Goal: Task Accomplishment & Management: Manage account settings

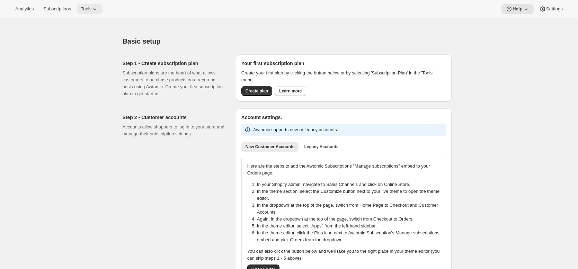
click at [92, 12] on button "Tools" at bounding box center [90, 9] width 26 height 10
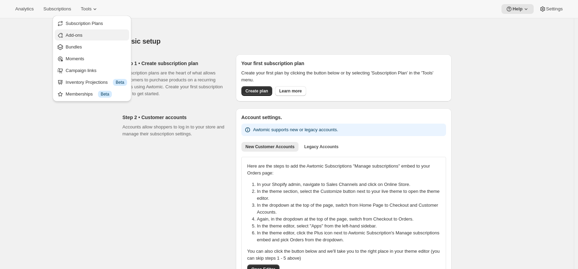
click at [98, 29] on button "Add-ons" at bounding box center [92, 34] width 75 height 11
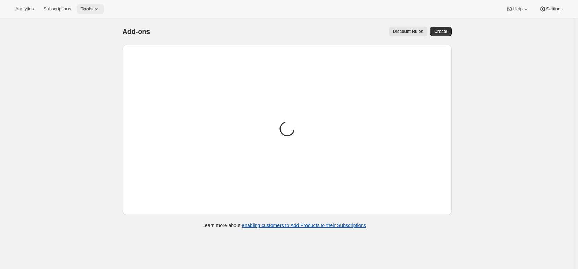
click at [96, 10] on icon at bounding box center [96, 9] width 7 height 7
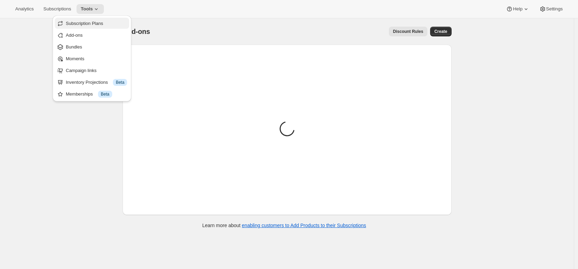
click at [97, 18] on button "Subscription Plans" at bounding box center [92, 23] width 75 height 11
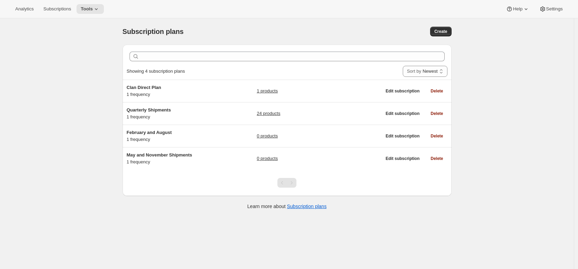
click at [72, 90] on div "Subscription plans. This page is ready Subscription plans Create Clear Showing …" at bounding box center [287, 152] width 574 height 269
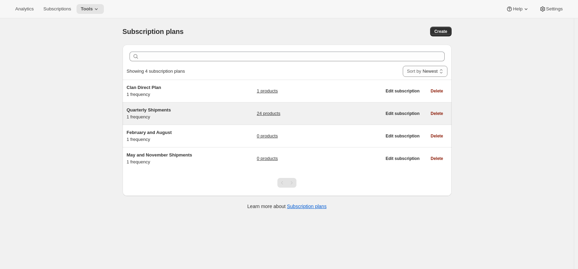
click at [227, 113] on div "Quarterly Shipments 1 frequency 24 products" at bounding box center [254, 114] width 255 height 14
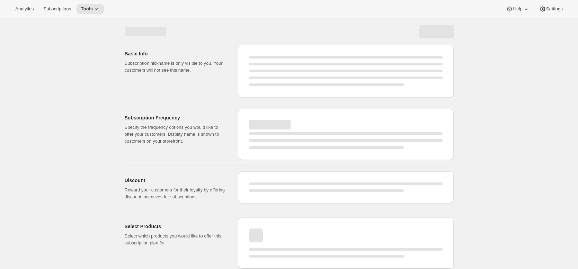
select select "WEEK"
select select "MONTH"
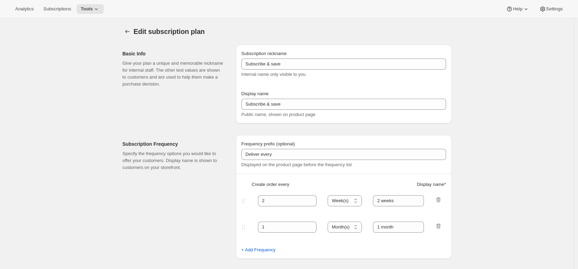
type input "Quarterly Shipments"
type input "Join the Club"
type input "Delivers"
type input "3"
select select "MONTH"
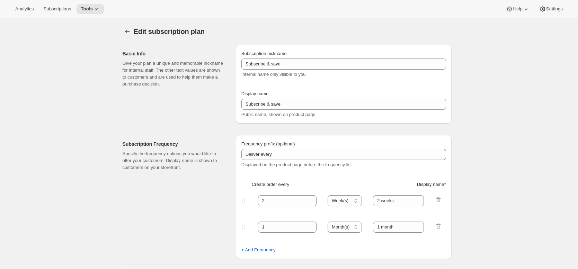
type input "quarterly (Feb, May, Aug, Nov)"
checkbox input "true"
select select "YEARDAY"
select select "2"
select select "5"
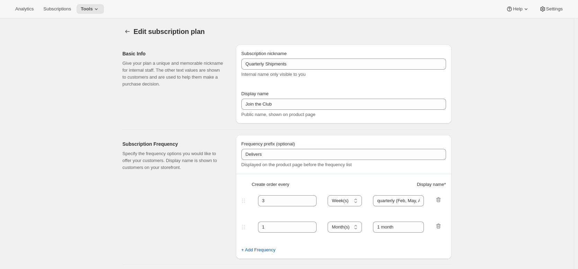
select select "8"
select select "11"
select select "3"
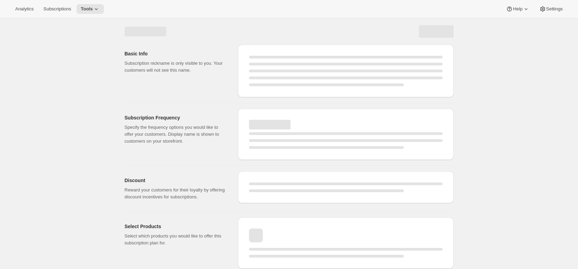
select select "WEEK"
select select "MONTH"
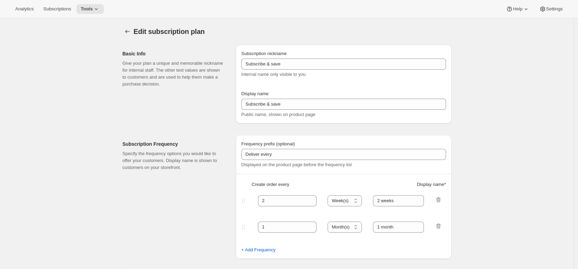
type input "Quarterly Shipments"
type input "Join the Club"
type input "Delivers"
type input "3"
select select "MONTH"
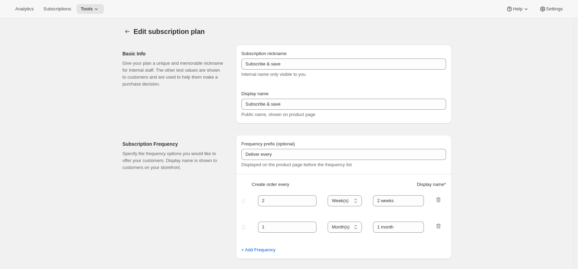
type input "quarterly (Feb, May, Aug, Nov)"
checkbox input "true"
select select "YEARDAY"
select select "2"
select select "5"
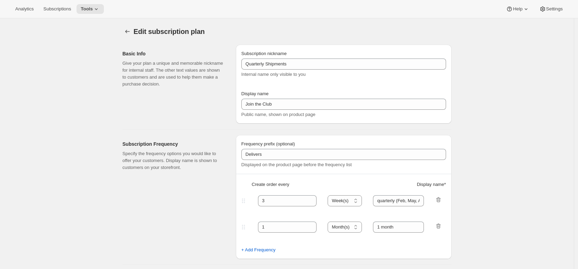
select select "8"
select select "11"
select select "3"
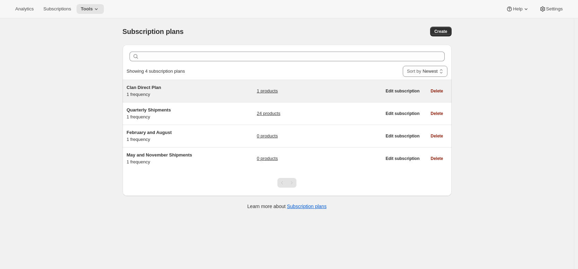
click at [207, 81] on div "Clan Direct Plan 1 frequency 1 products Edit subscription Delete" at bounding box center [287, 91] width 329 height 22
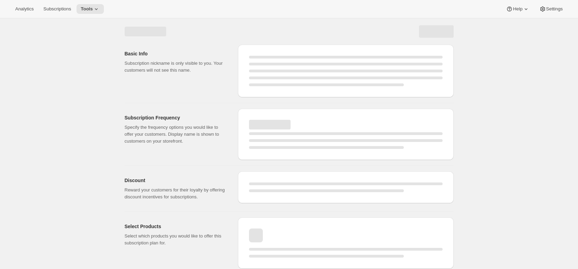
select select "WEEK"
select select "MONTH"
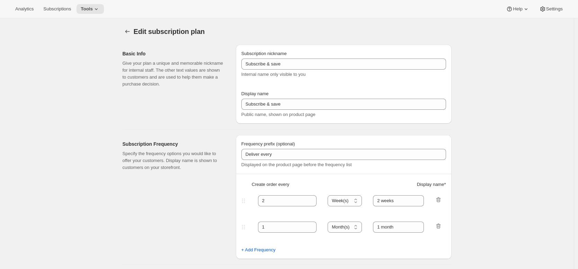
type input "Clan Direct Plan"
type input "Join the Clan"
type input "Billed only"
type input "10"
select select "YEAR"
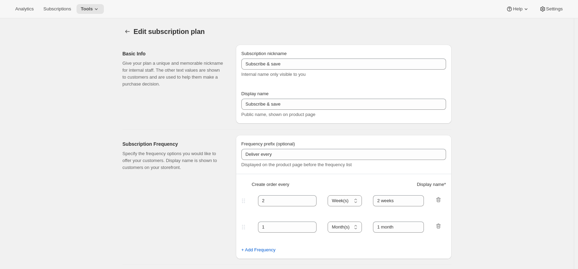
type input "on demand"
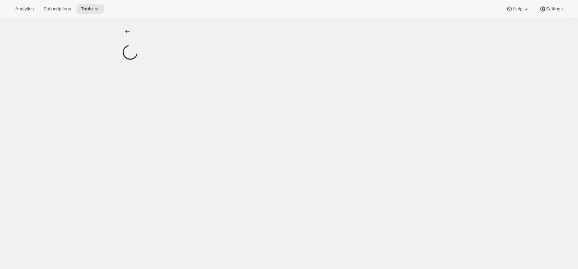
click at [487, 133] on div at bounding box center [287, 152] width 574 height 269
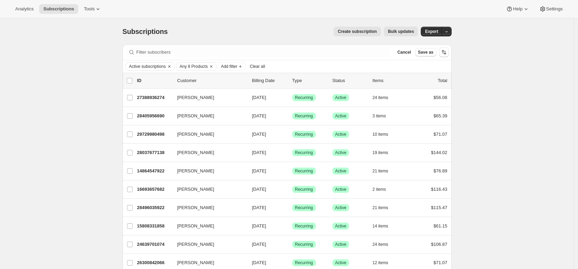
click at [245, 23] on div "Subscriptions. This page is ready Subscriptions Create subscription Bulk update…" at bounding box center [287, 31] width 329 height 26
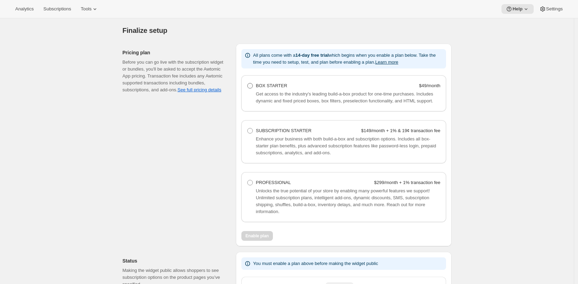
scroll to position [419, 0]
